Goal: Information Seeking & Learning: Learn about a topic

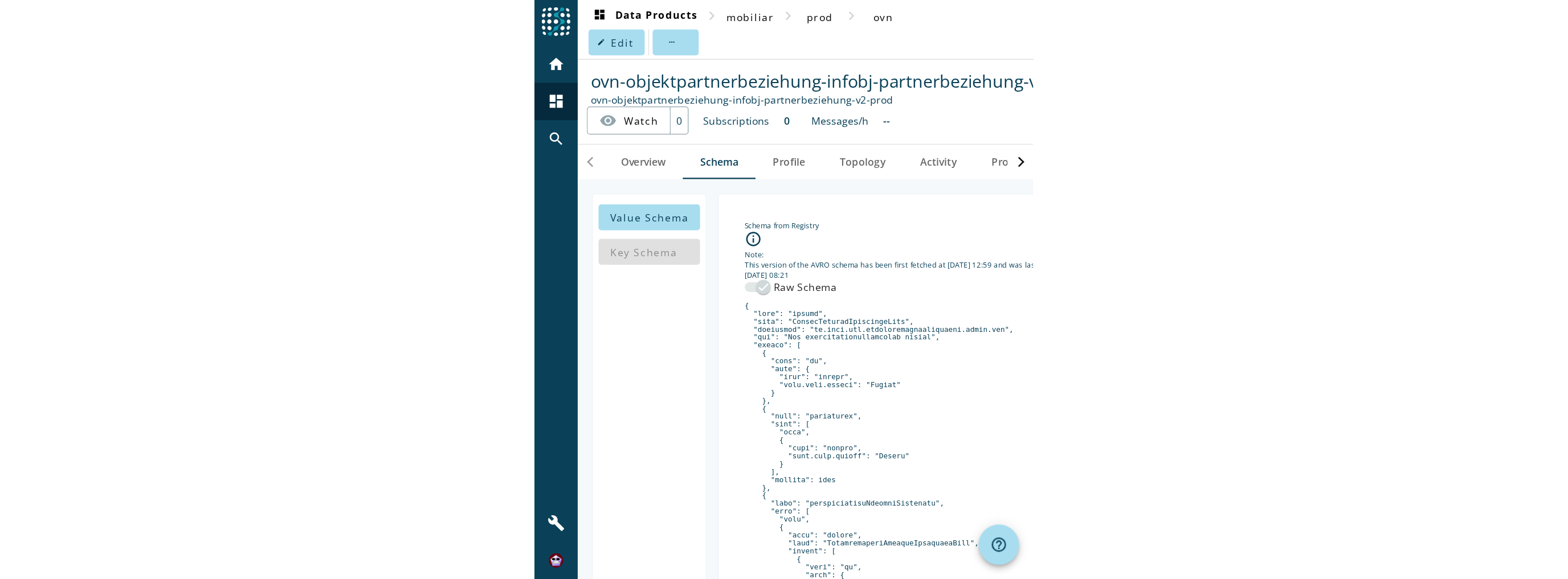
scroll to position [130, 0]
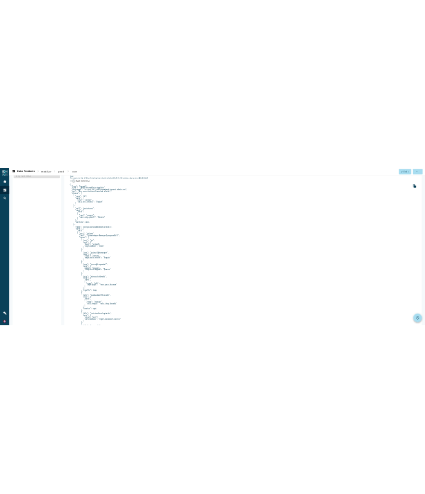
scroll to position [93, 0]
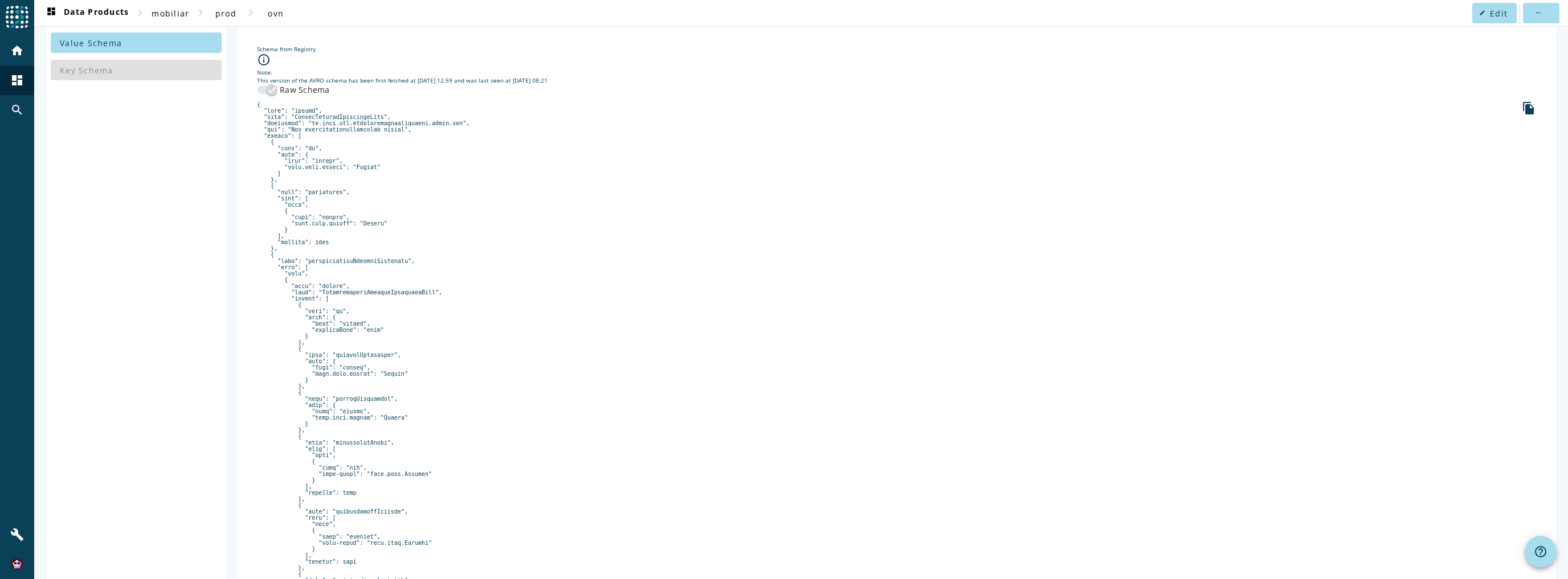
click at [371, 259] on pre at bounding box center [896, 543] width 1278 height 883
click at [367, 262] on pre at bounding box center [896, 543] width 1278 height 883
click at [363, 294] on pre at bounding box center [896, 543] width 1278 height 883
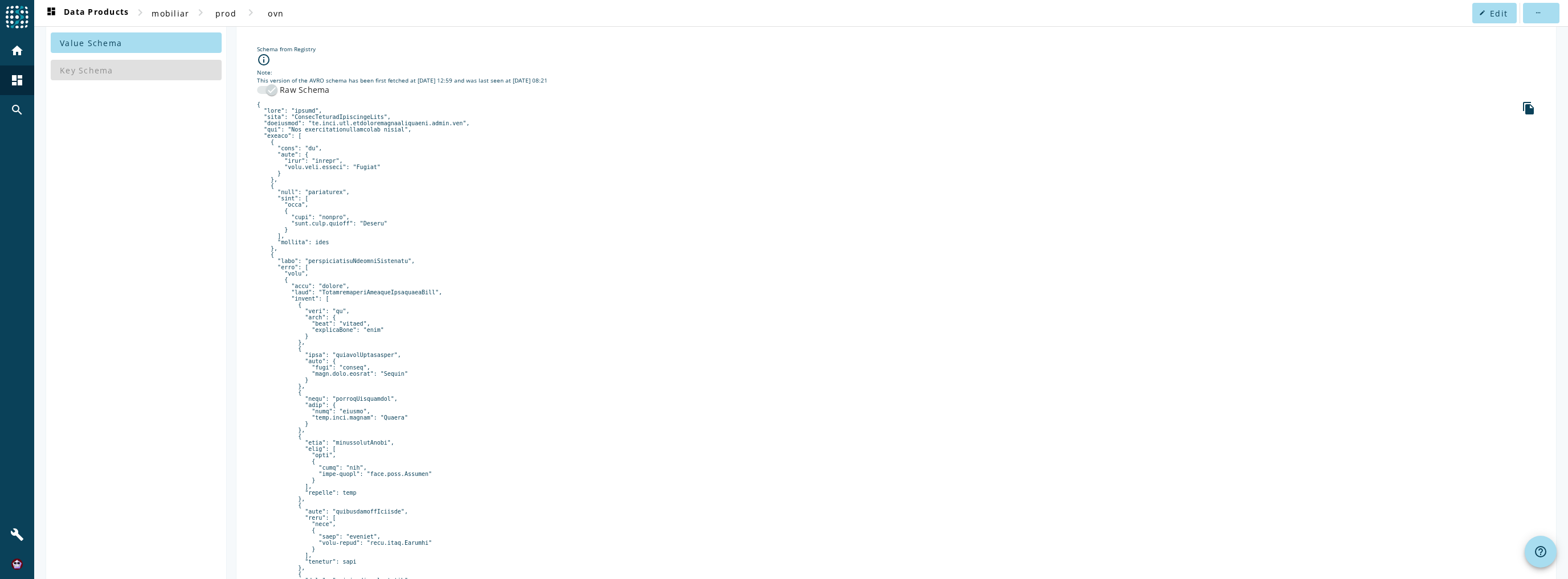
click at [395, 292] on pre at bounding box center [896, 543] width 1278 height 883
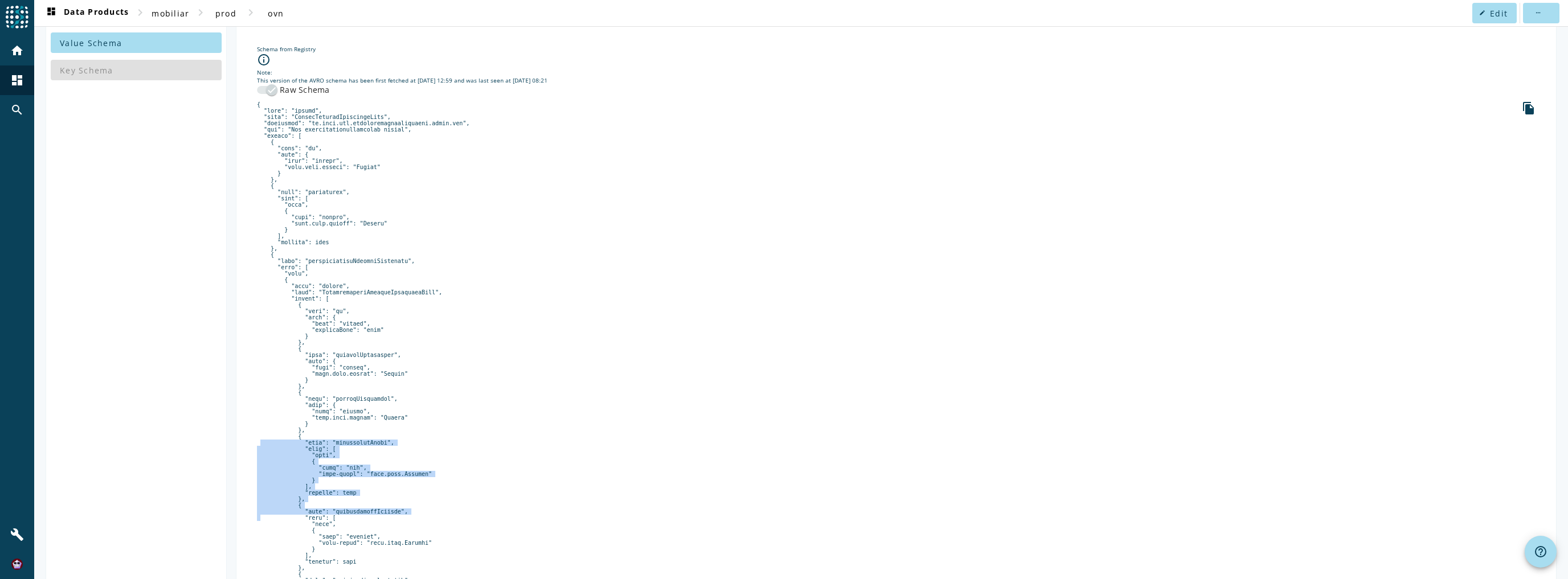
drag, startPoint x: 503, startPoint y: 480, endPoint x: 577, endPoint y: 521, distance: 84.6
click at [395, 457] on pre at bounding box center [896, 543] width 1278 height 883
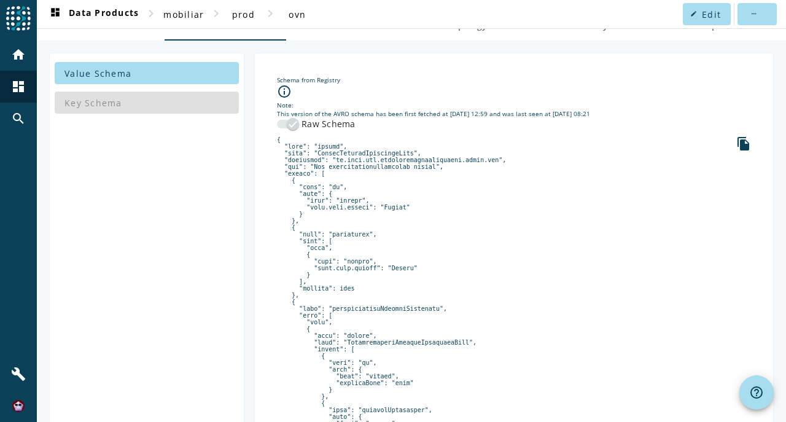
scroll to position [12, 0]
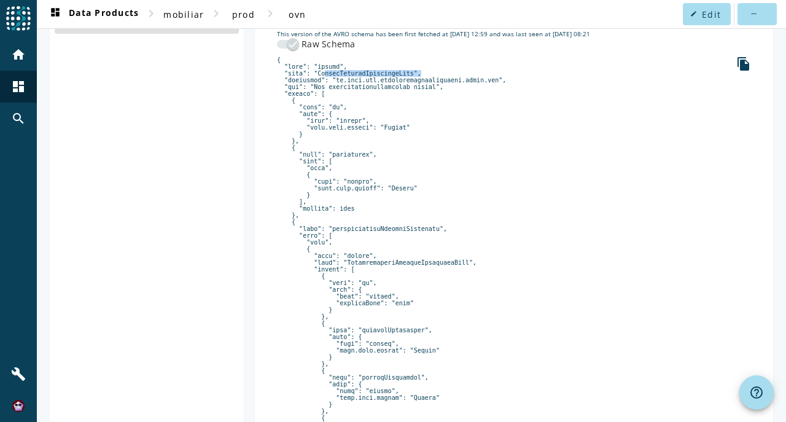
scroll to position [176, 0]
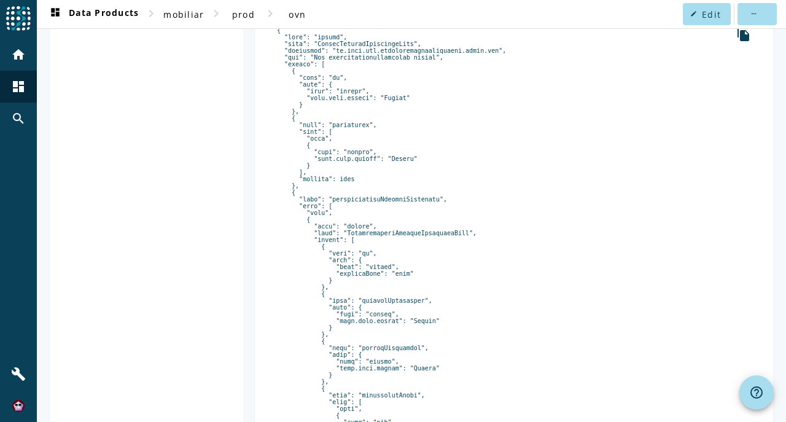
drag, startPoint x: 305, startPoint y: 239, endPoint x: 501, endPoint y: 265, distance: 198.1
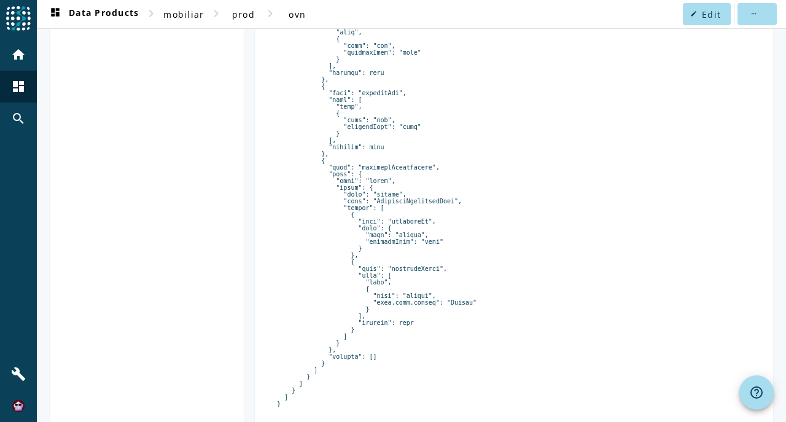
scroll to position [748, 0]
drag, startPoint x: 330, startPoint y: 244, endPoint x: 398, endPoint y: 244, distance: 67.5
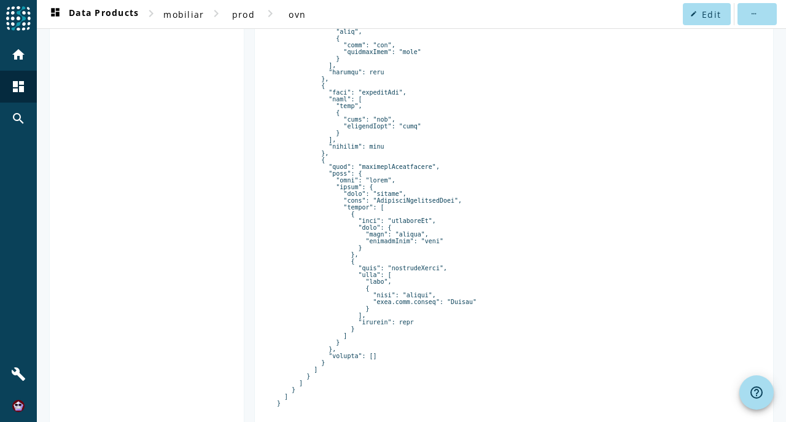
drag, startPoint x: 330, startPoint y: 244, endPoint x: 393, endPoint y: 244, distance: 63.2
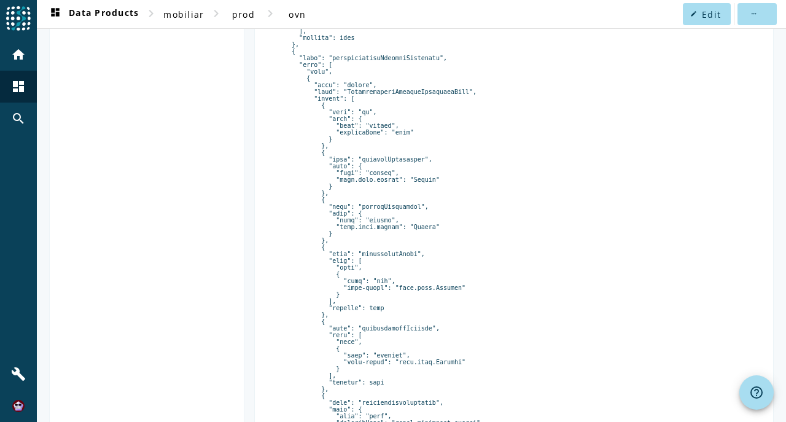
scroll to position [257, 0]
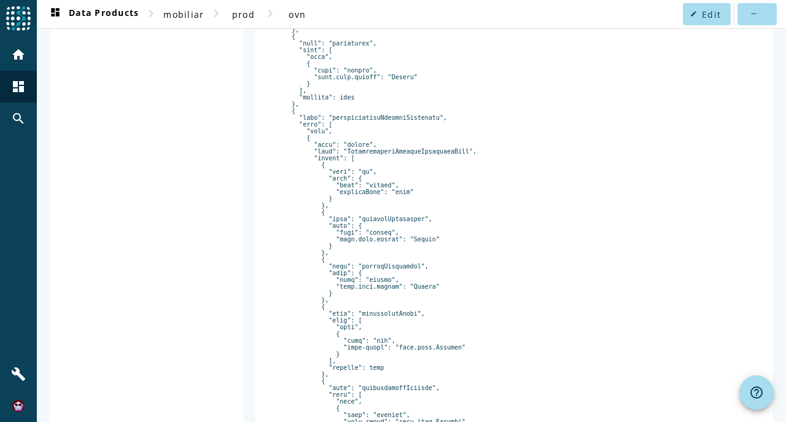
click at [425, 167] on pre at bounding box center [514, 421] width 474 height 952
drag, startPoint x: 311, startPoint y: 158, endPoint x: 463, endPoint y: 169, distance: 152.6
click at [425, 169] on pre at bounding box center [514, 421] width 474 height 952
click at [425, 168] on pre at bounding box center [514, 421] width 474 height 952
click at [425, 165] on pre at bounding box center [514, 421] width 474 height 952
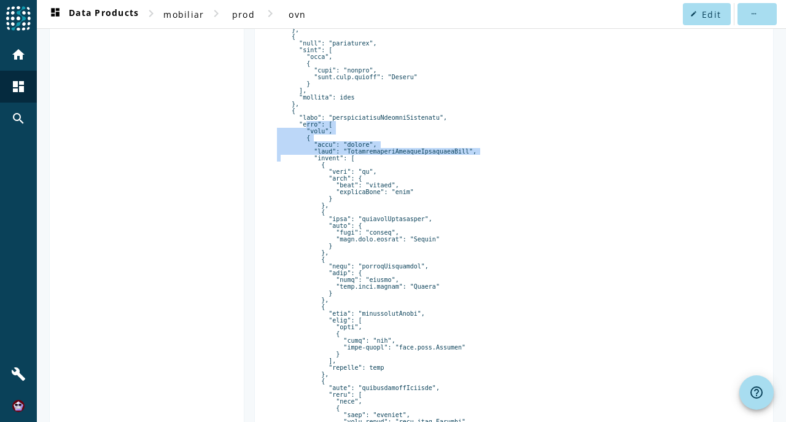
drag, startPoint x: 296, startPoint y: 139, endPoint x: 473, endPoint y: 167, distance: 178.9
click at [425, 167] on pre at bounding box center [514, 421] width 474 height 952
click at [341, 151] on pre at bounding box center [514, 421] width 474 height 952
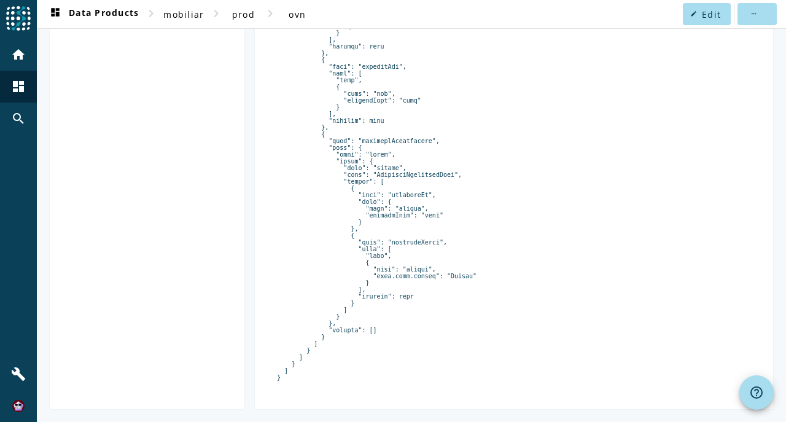
scroll to position [830, 0]
drag, startPoint x: 409, startPoint y: 317, endPoint x: 344, endPoint y: 317, distance: 65.1
drag, startPoint x: 381, startPoint y: 356, endPoint x: 323, endPoint y: 354, distance: 57.7
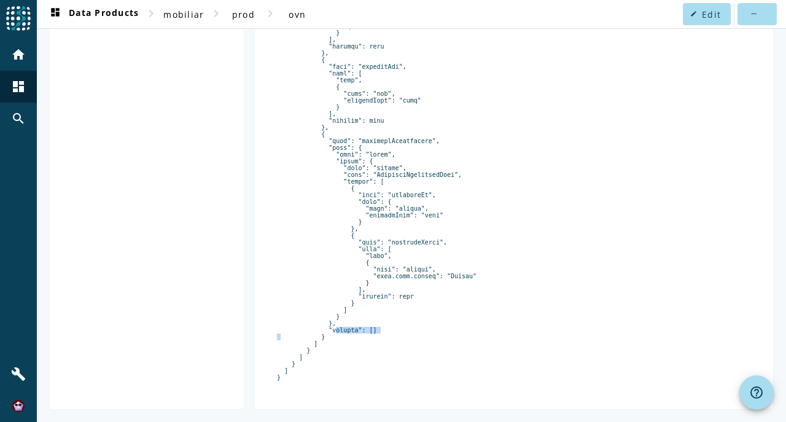
drag, startPoint x: 371, startPoint y: 355, endPoint x: 322, endPoint y: 353, distance: 49.1
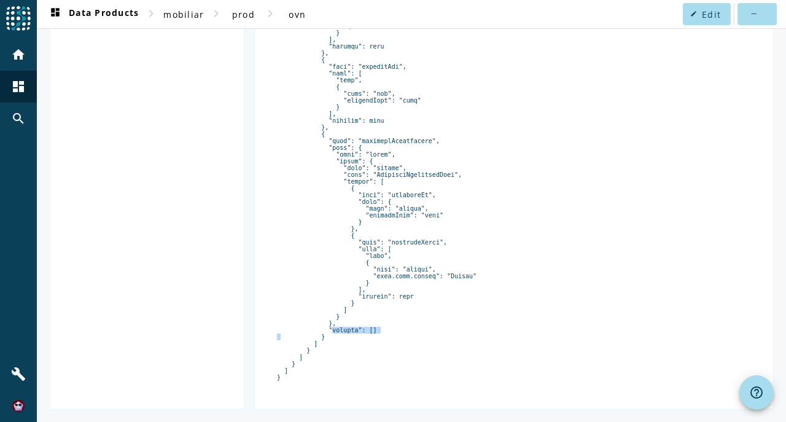
drag, startPoint x: 361, startPoint y: 353, endPoint x: 368, endPoint y: 352, distance: 7.5
